Goal: Check status: Check status

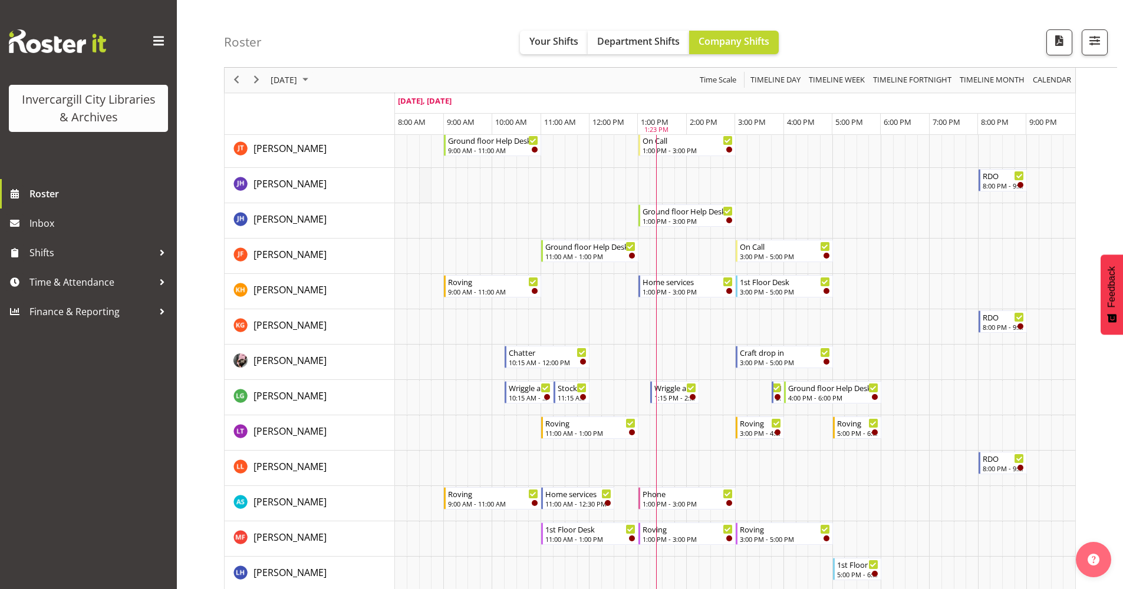
scroll to position [236, 0]
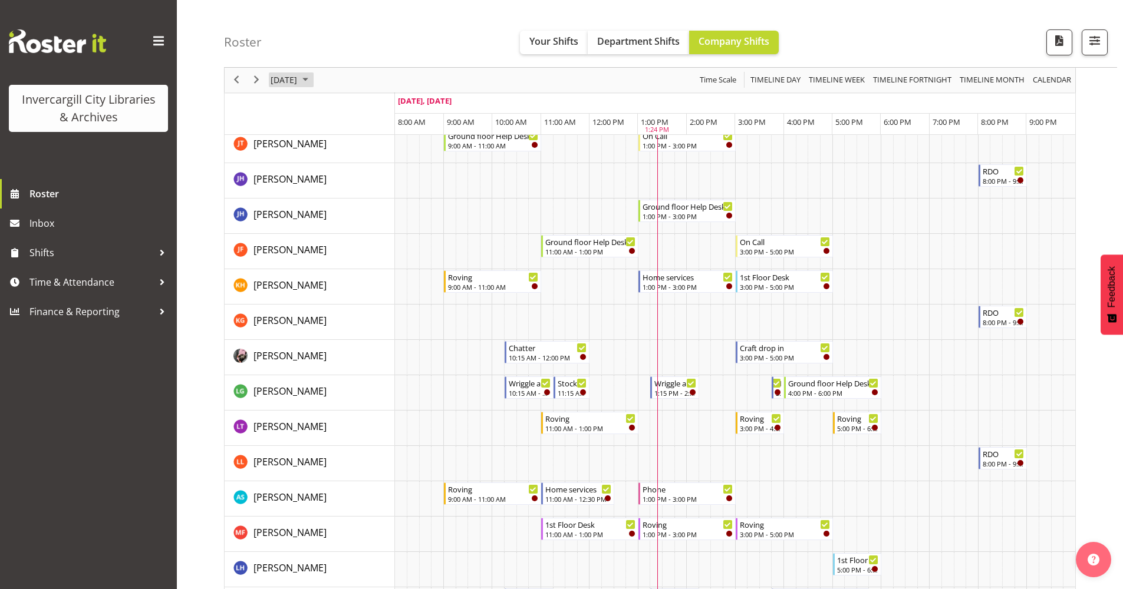
click at [312, 81] on span "October 2025" at bounding box center [305, 80] width 14 height 15
click at [318, 169] on span "7" at bounding box center [321, 170] width 18 height 18
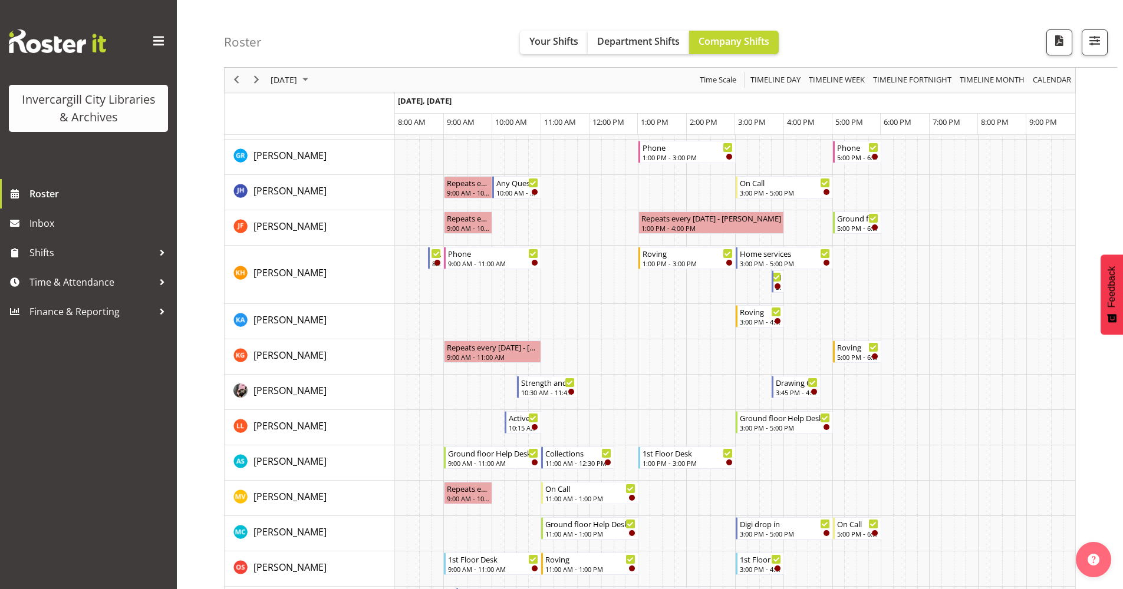
scroll to position [413, 0]
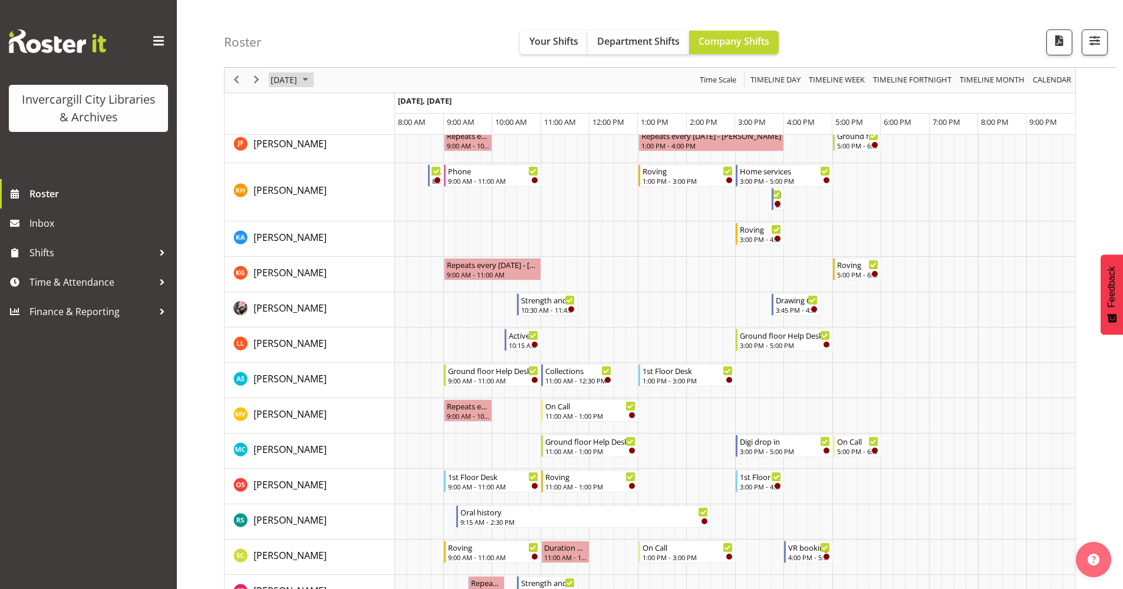
click at [312, 80] on span "October 2025" at bounding box center [305, 80] width 14 height 15
click at [337, 170] on span "8" at bounding box center [340, 170] width 18 height 18
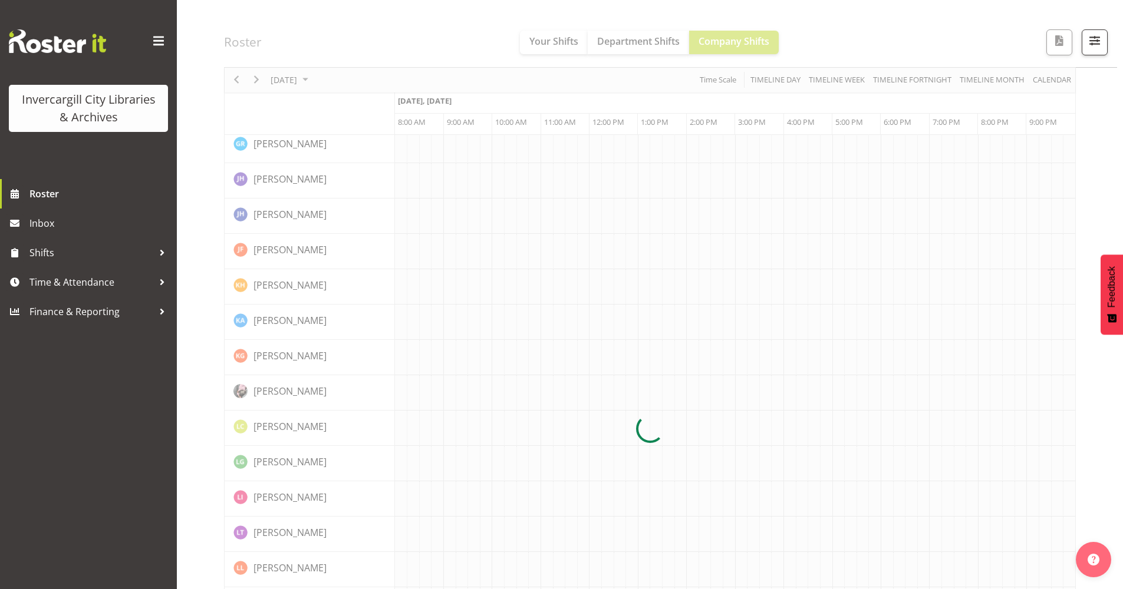
scroll to position [0, 0]
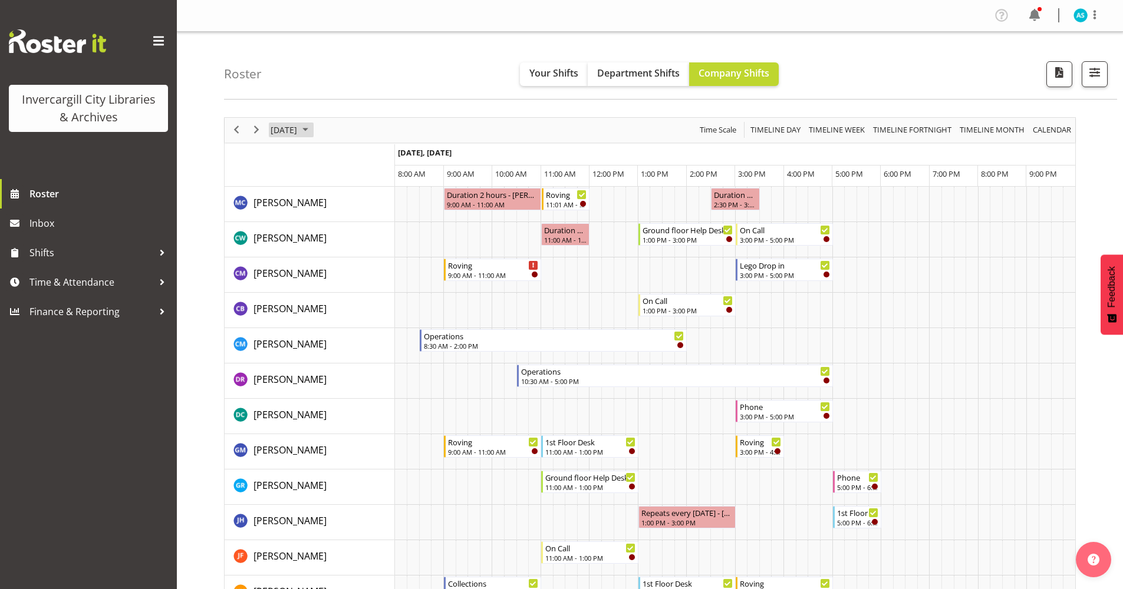
click at [312, 130] on span "October 2025" at bounding box center [305, 130] width 14 height 15
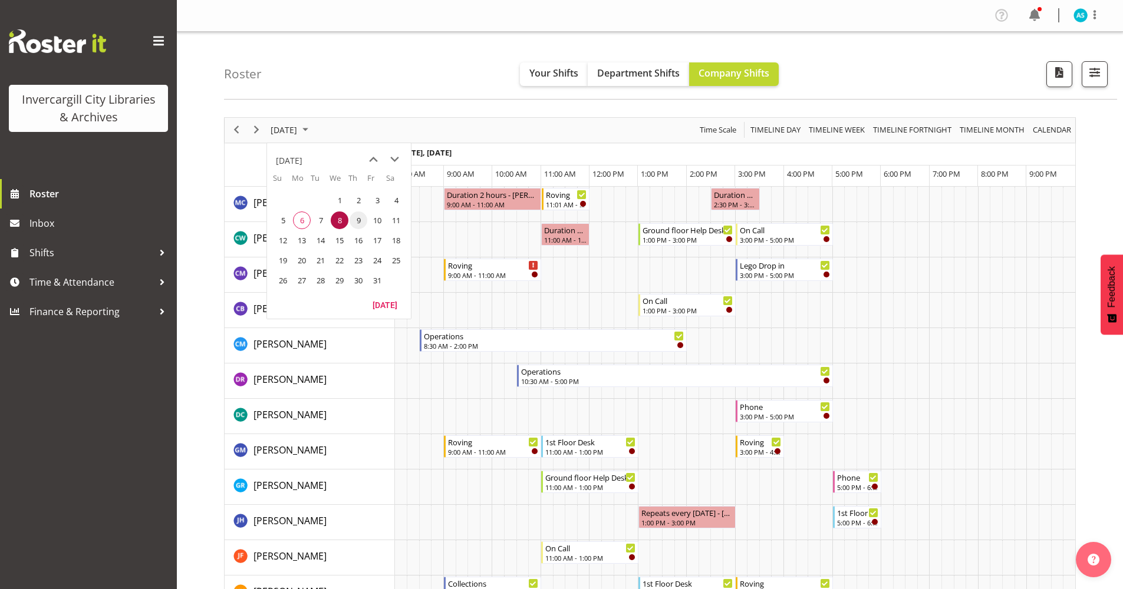
click at [357, 220] on span "9" at bounding box center [358, 221] width 18 height 18
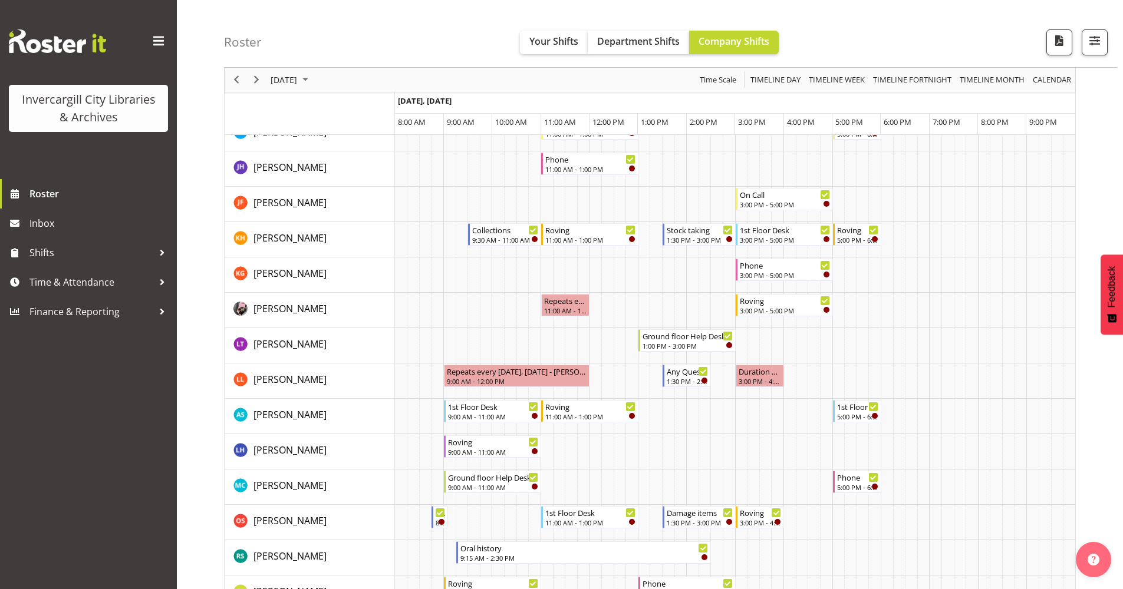
scroll to position [236, 0]
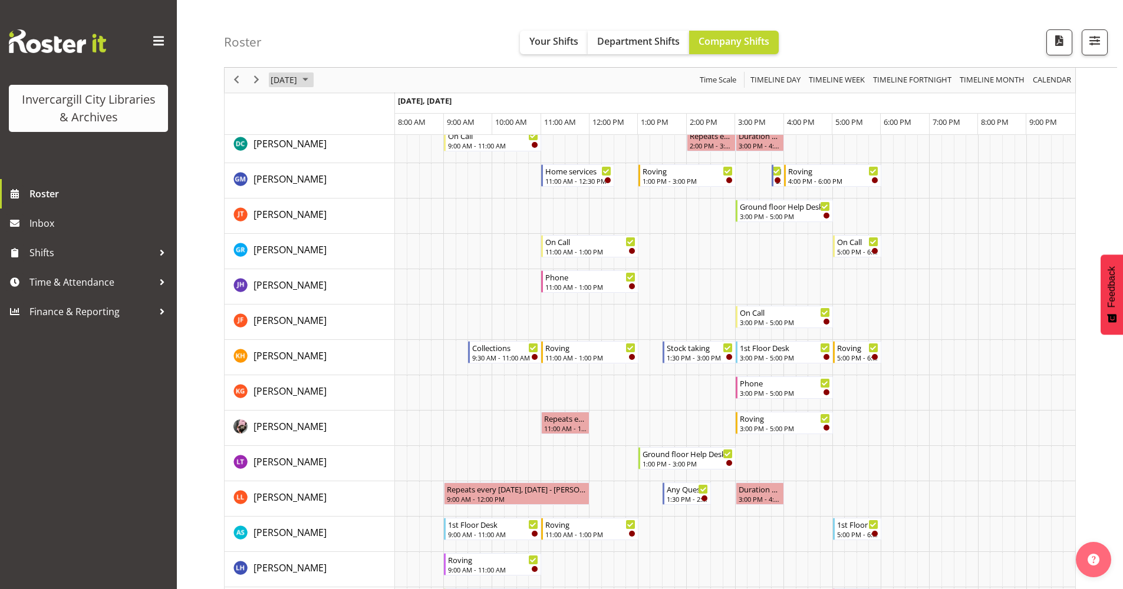
click at [312, 81] on span "October 2025" at bounding box center [305, 80] width 14 height 15
click at [366, 108] on span "previous month" at bounding box center [373, 109] width 21 height 21
click at [397, 107] on span "next month" at bounding box center [394, 109] width 21 height 21
click at [394, 108] on span "next month" at bounding box center [394, 109] width 21 height 21
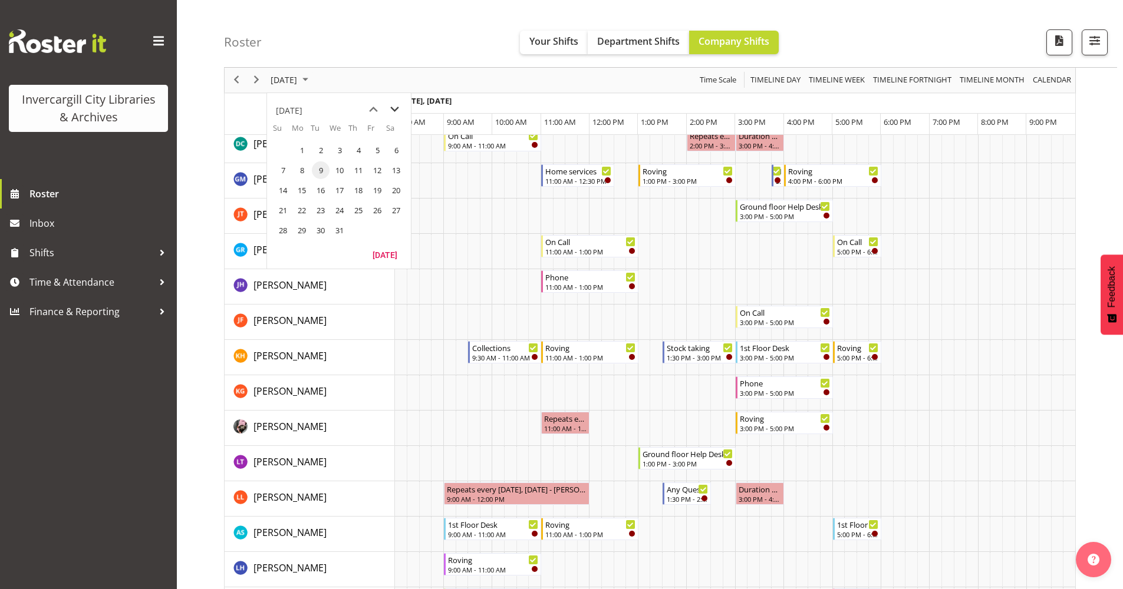
click at [392, 111] on span "next month" at bounding box center [394, 109] width 21 height 21
click at [408, 346] on td "Timeline Day of October 9, 2025" at bounding box center [413, 357] width 12 height 35
click at [235, 80] on span "Previous" at bounding box center [236, 80] width 14 height 15
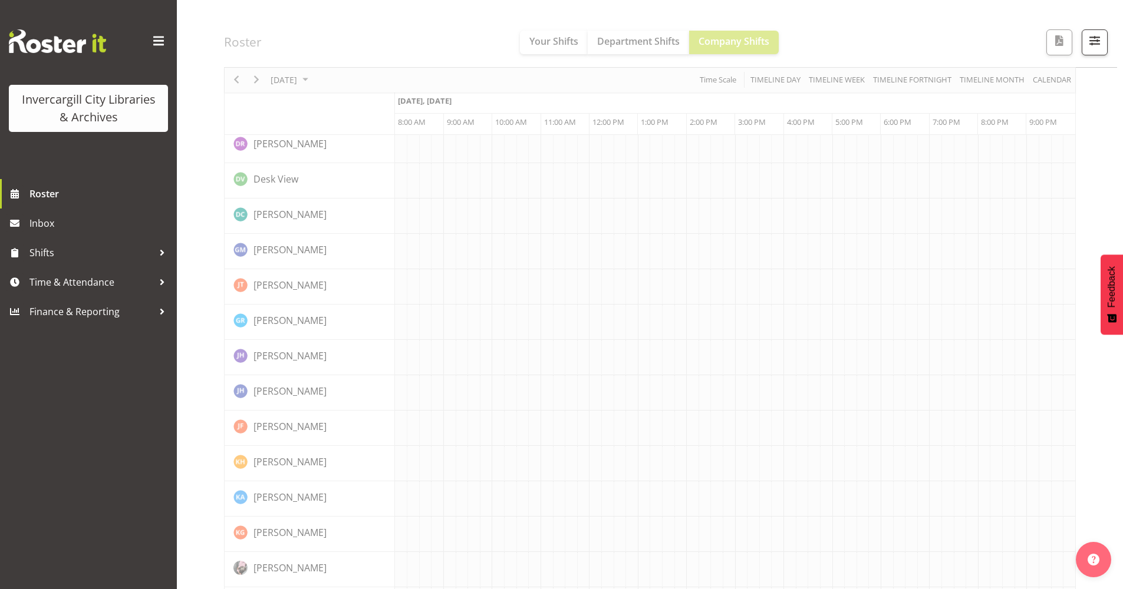
scroll to position [0, 0]
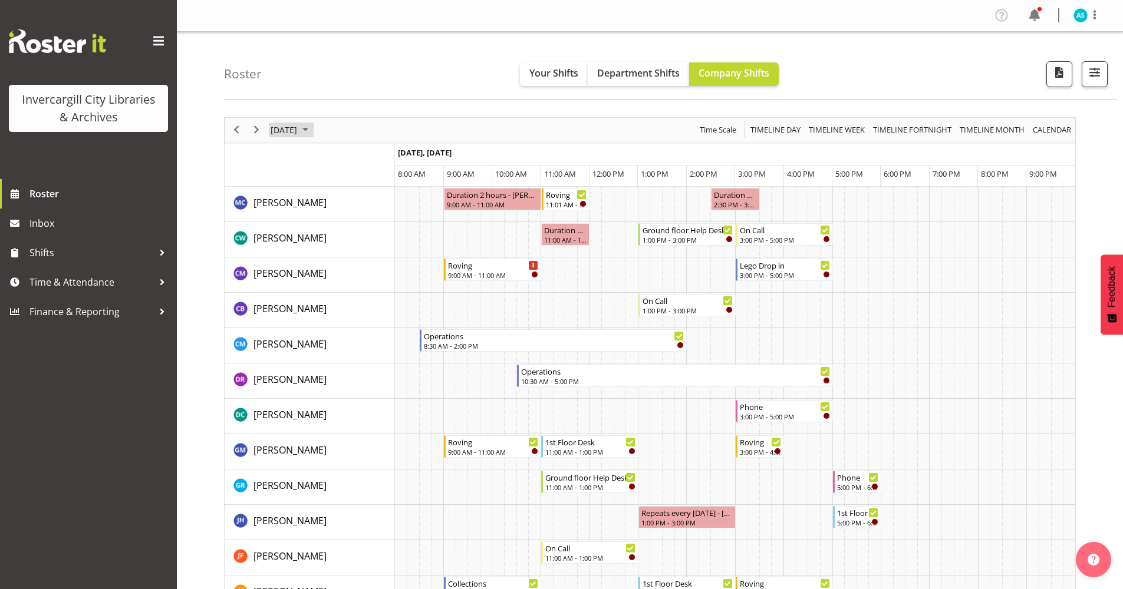
click at [312, 131] on span "October 2025" at bounding box center [305, 130] width 14 height 15
click at [305, 221] on span "6" at bounding box center [302, 221] width 18 height 18
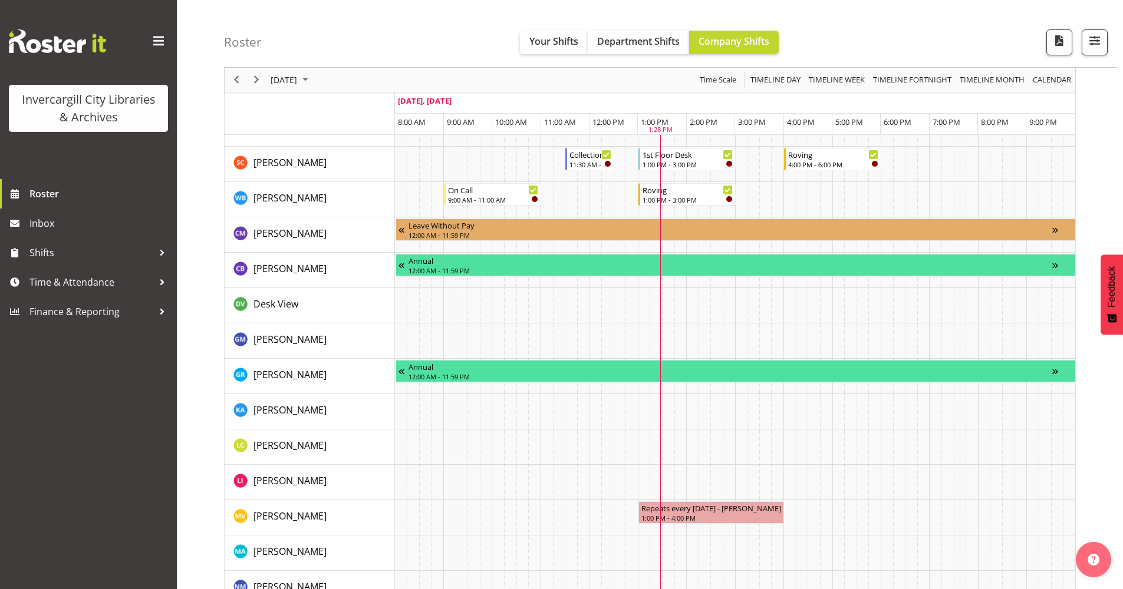
scroll to position [723, 0]
